Goal: Information Seeking & Learning: Find specific page/section

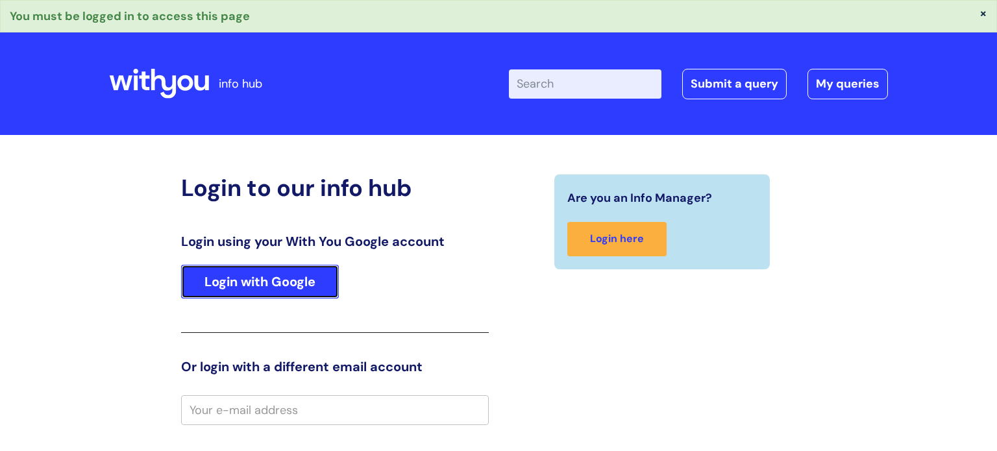
click at [261, 286] on link "Login with Google" at bounding box center [260, 282] width 158 height 34
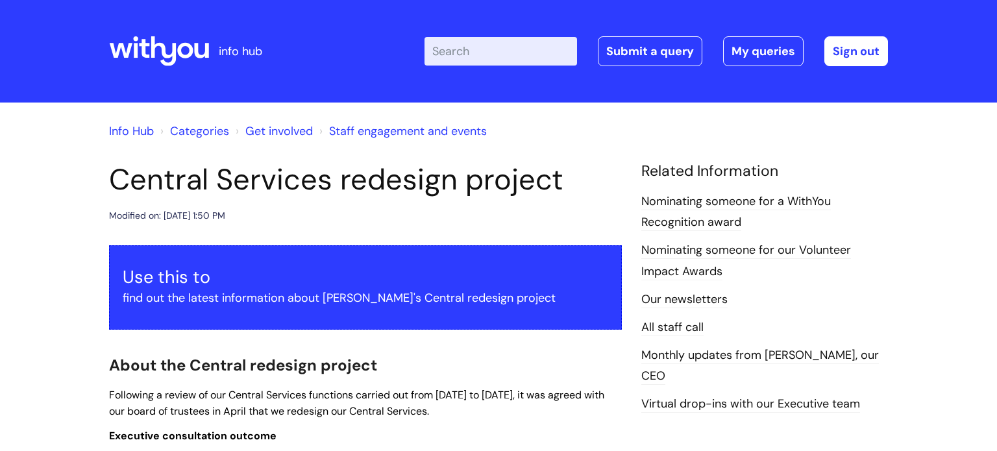
scroll to position [1, 0]
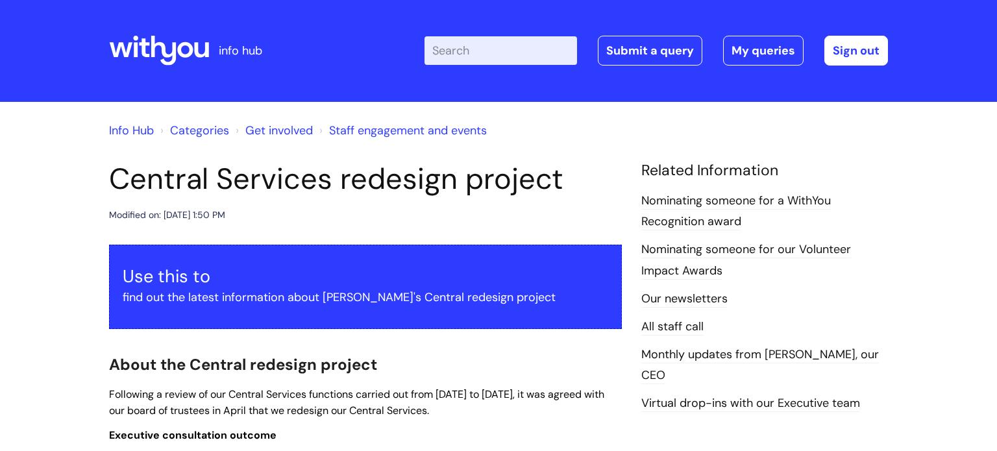
click at [367, 128] on link "Staff engagement and events" at bounding box center [408, 131] width 158 height 16
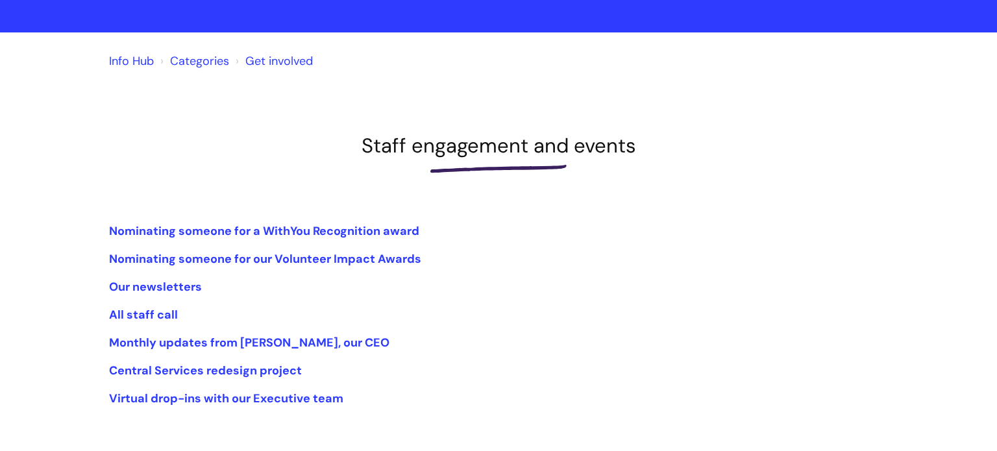
scroll to position [73, 0]
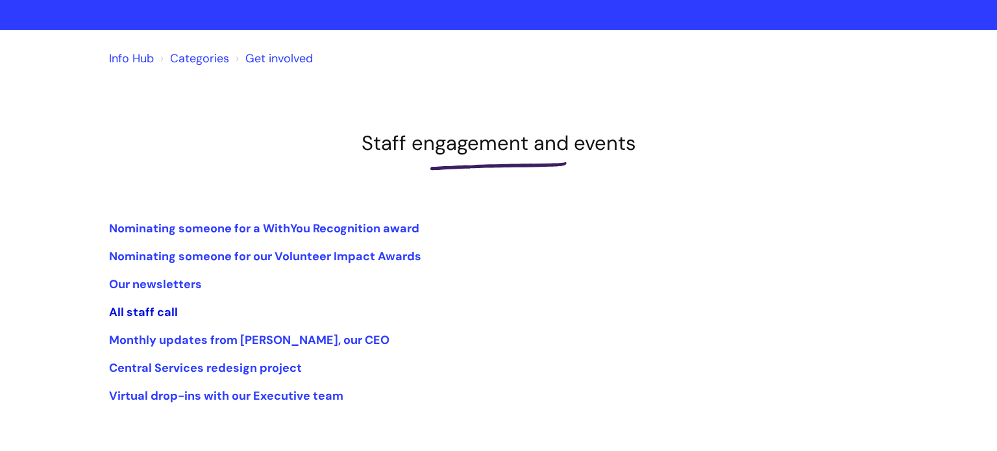
click at [163, 312] on link "All staff call" at bounding box center [143, 312] width 69 height 16
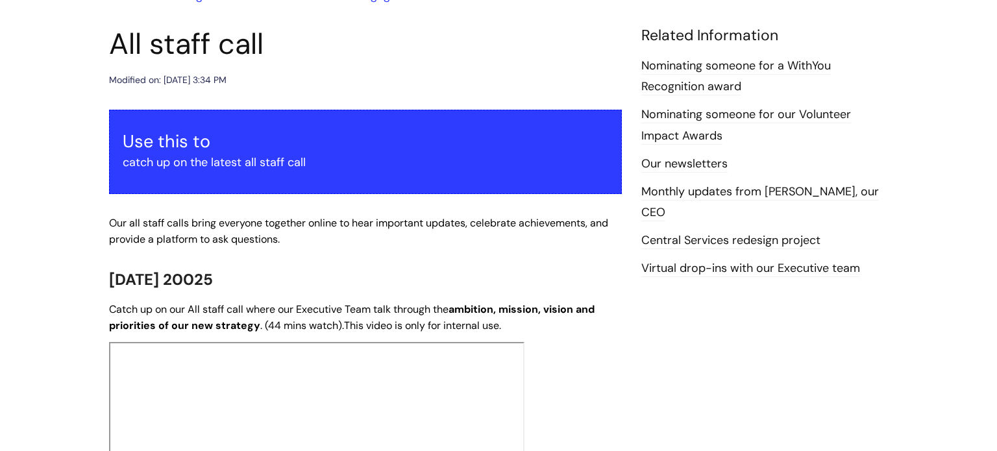
scroll to position [132, 0]
